Goal: Task Accomplishment & Management: Use online tool/utility

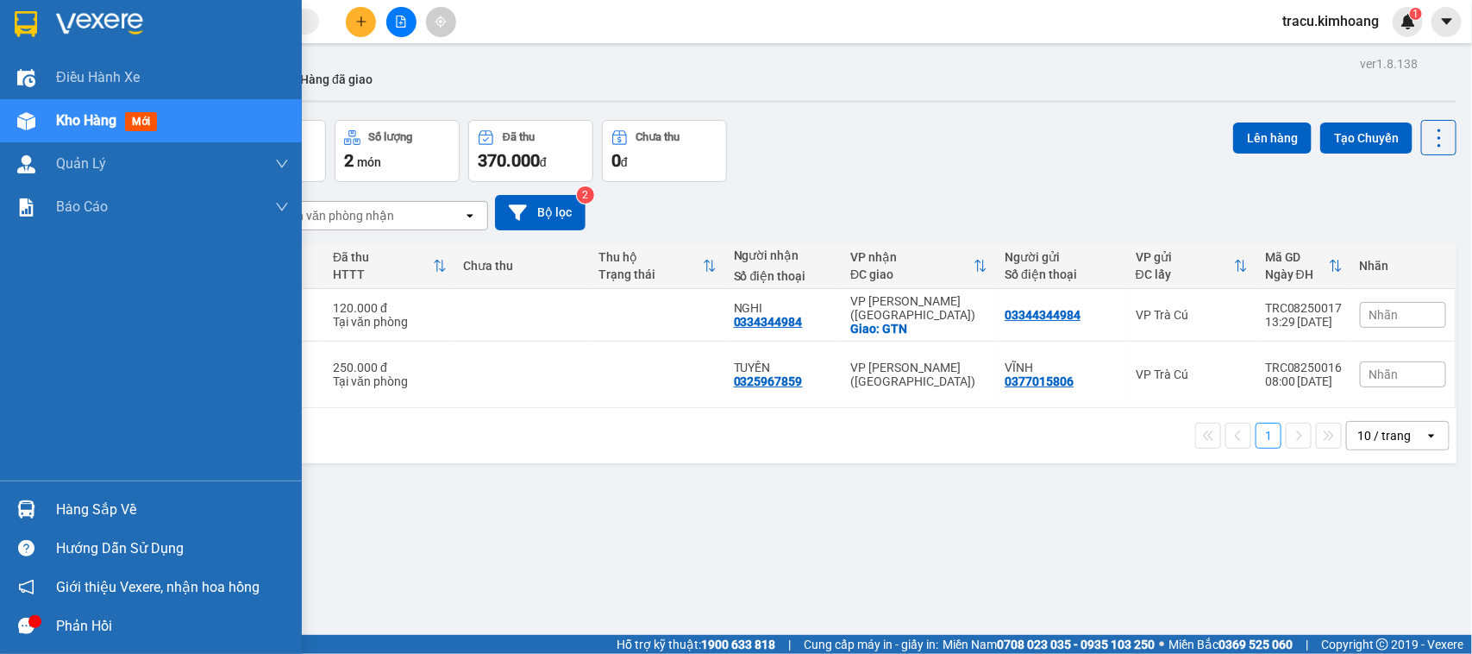
click at [91, 510] on div "Hàng sắp về" at bounding box center [172, 510] width 233 height 26
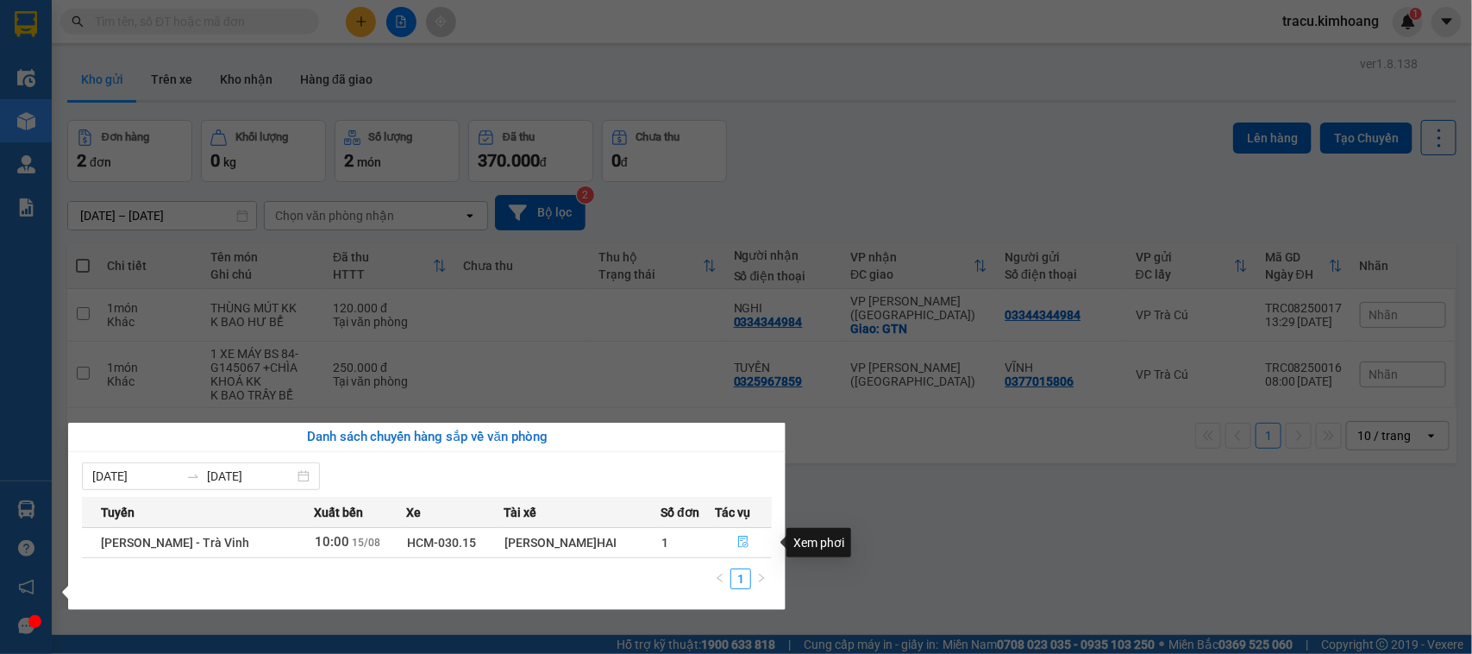
click at [737, 543] on icon "file-done" at bounding box center [743, 541] width 12 height 12
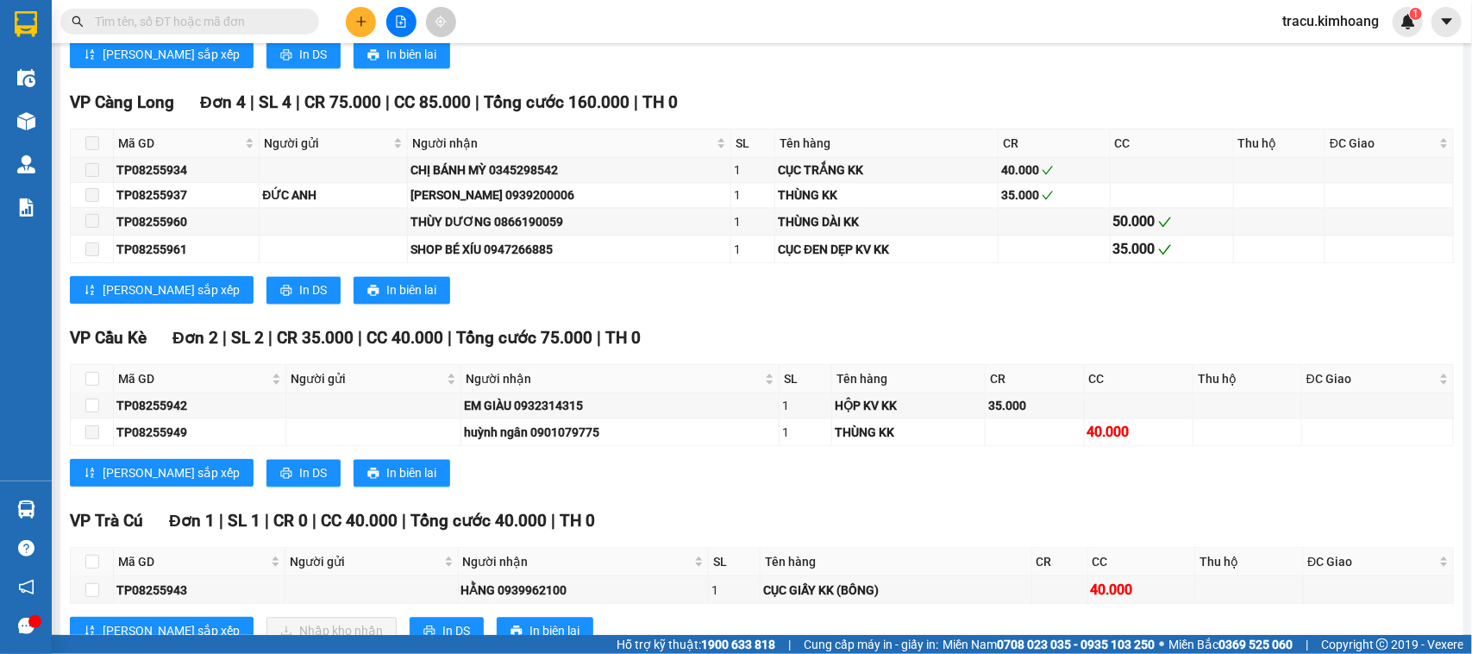
scroll to position [1592, 0]
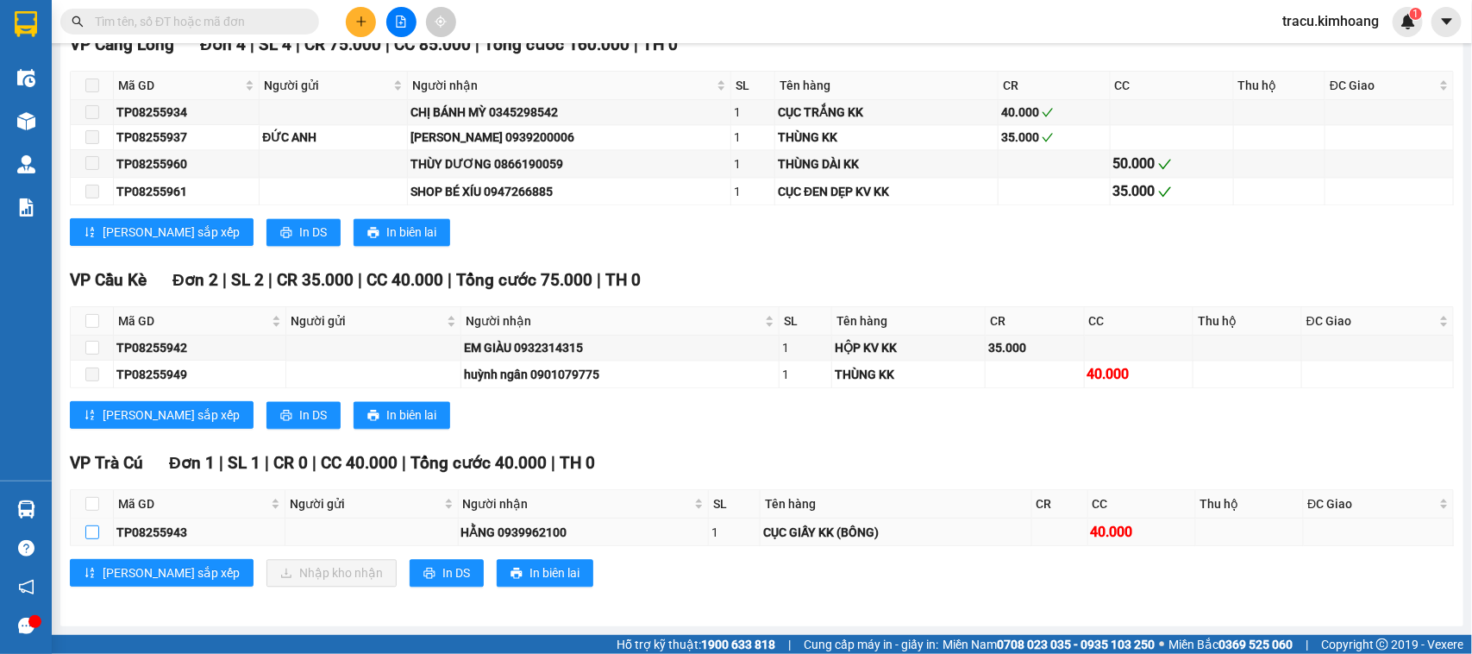
click at [85, 529] on input "checkbox" at bounding box center [92, 532] width 14 height 14
checkbox input "true"
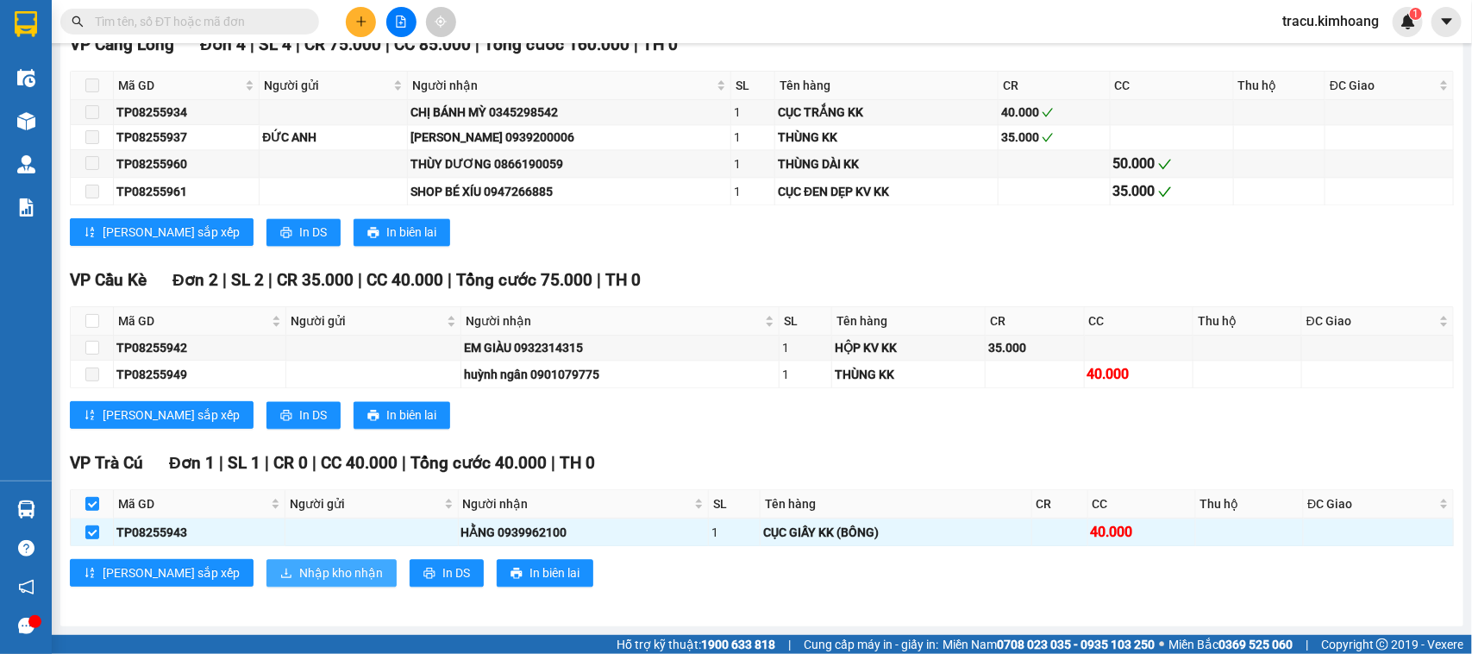
click at [299, 575] on span "Nhập kho nhận" at bounding box center [341, 572] width 84 height 19
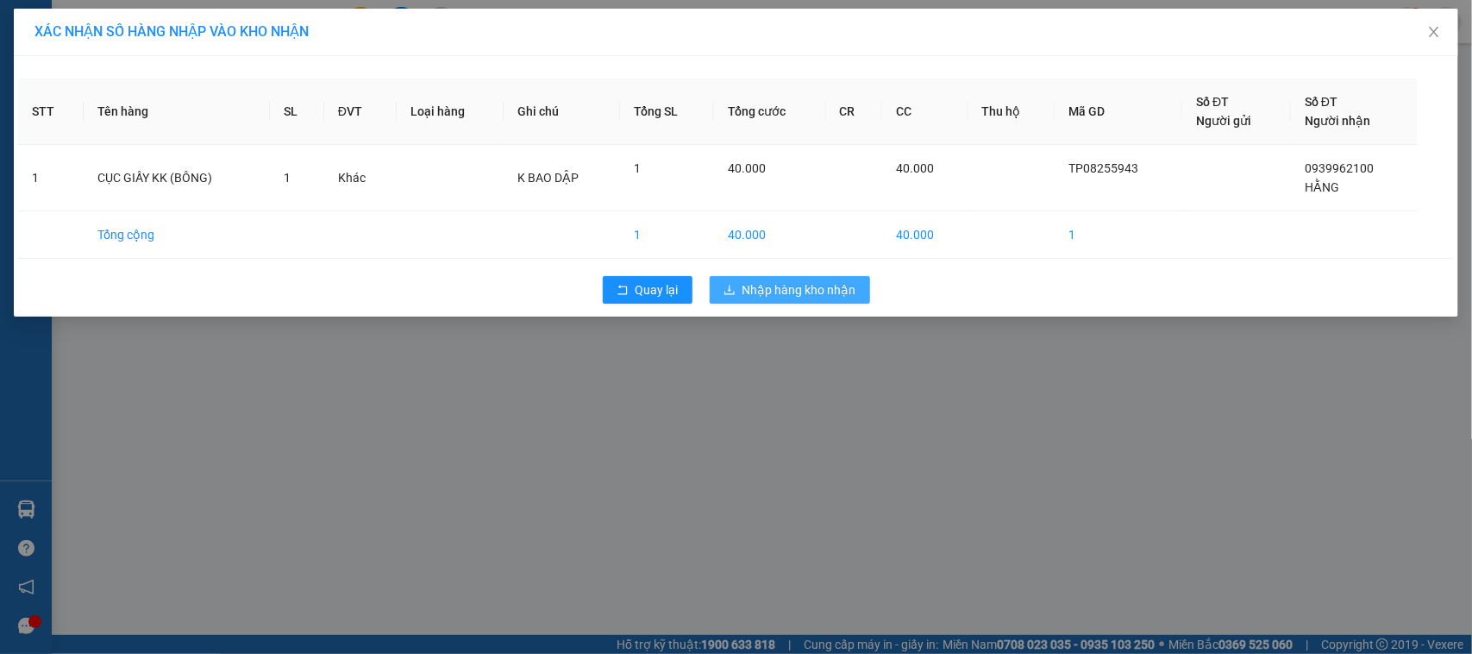
click at [804, 291] on span "Nhập hàng kho nhận" at bounding box center [799, 289] width 114 height 19
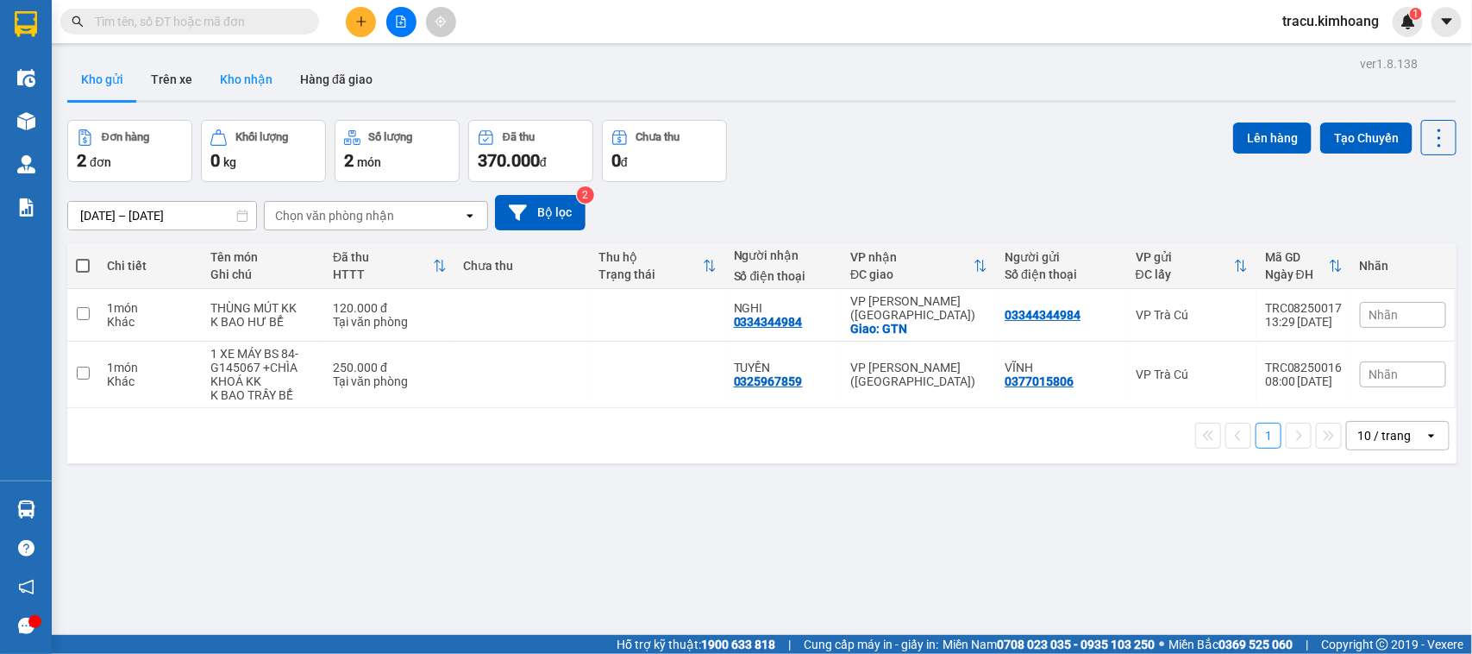
click at [256, 84] on button "Kho nhận" at bounding box center [246, 79] width 80 height 41
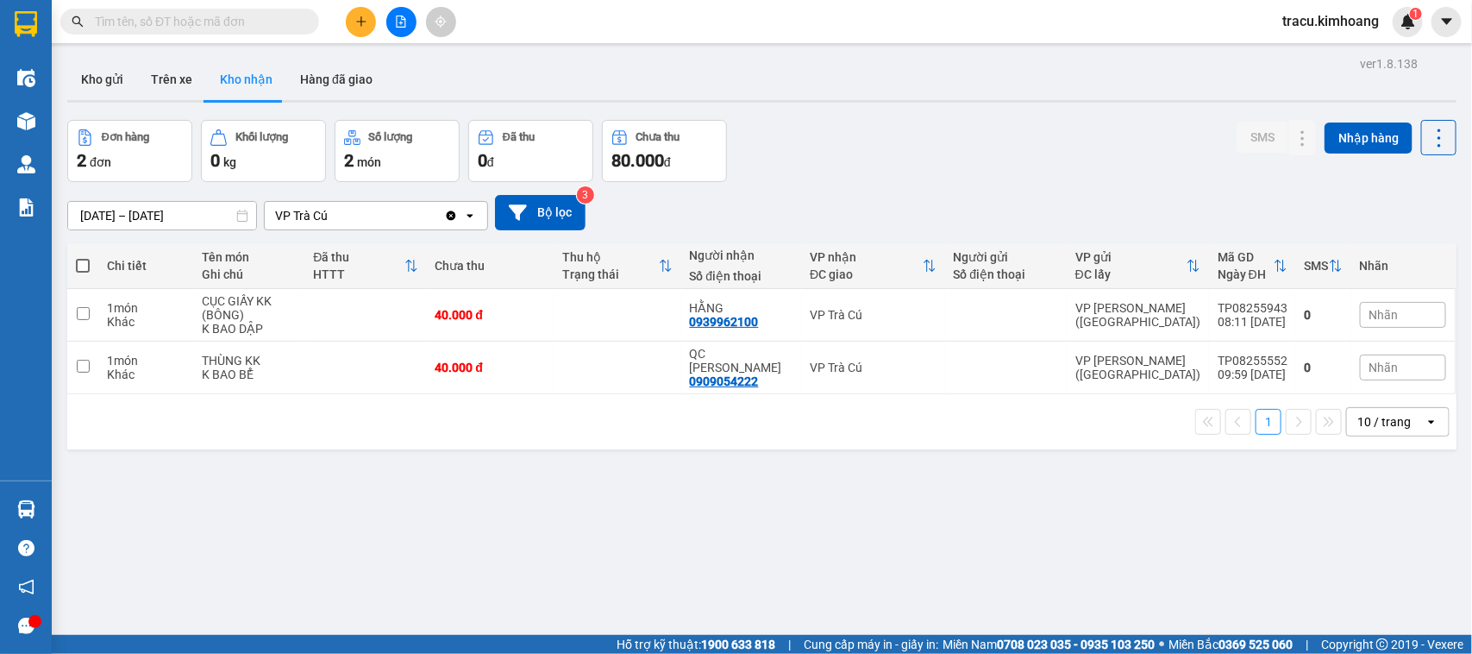
click at [285, 26] on input "text" at bounding box center [196, 21] width 203 height 19
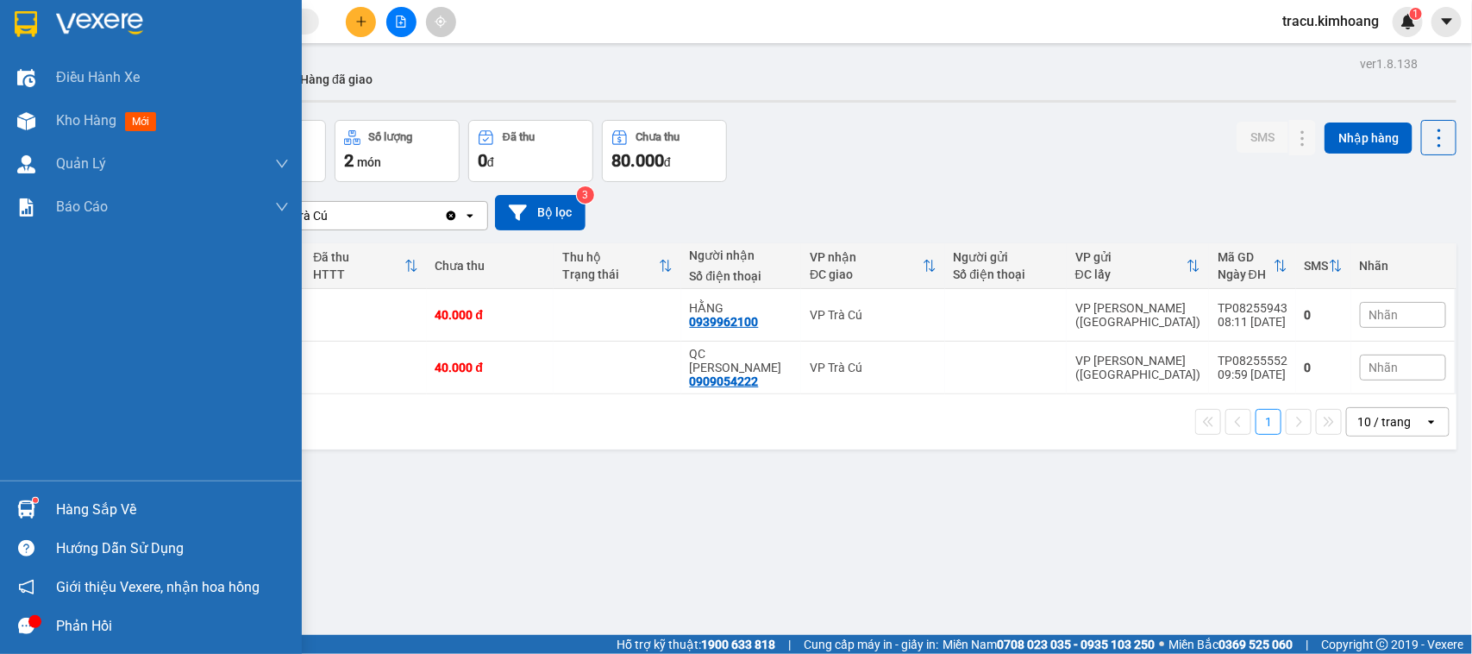
click at [95, 515] on div "Hàng sắp về" at bounding box center [172, 510] width 233 height 26
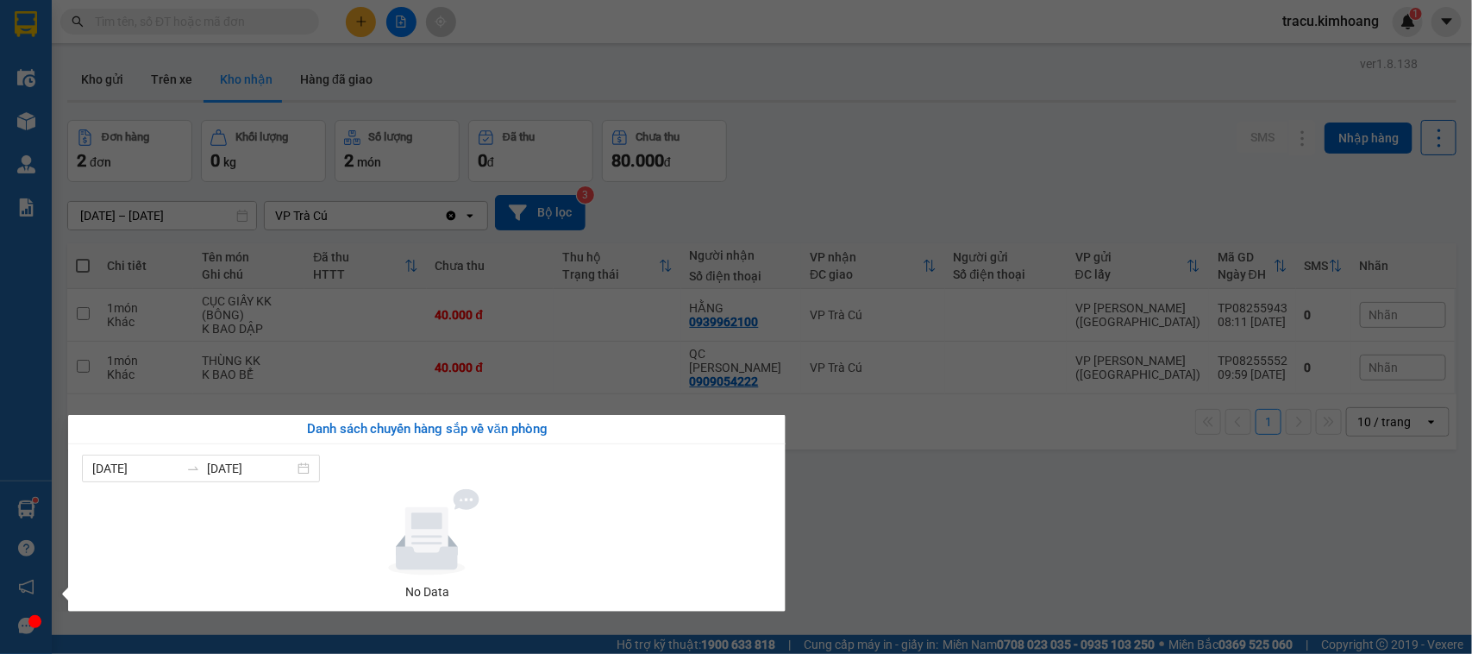
click at [49, 428] on div "Điều hành xe Kho hàng mới Quản [PERSON_NAME] lý chuyến Quản lý khách hàng mới B…" at bounding box center [26, 327] width 52 height 654
